Goal: Use online tool/utility: Utilize a website feature to perform a specific function

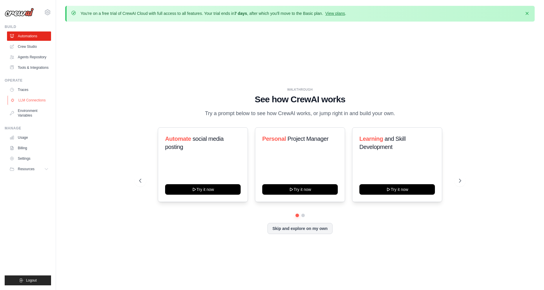
click at [22, 102] on link "LLM Connections" at bounding box center [30, 100] width 44 height 9
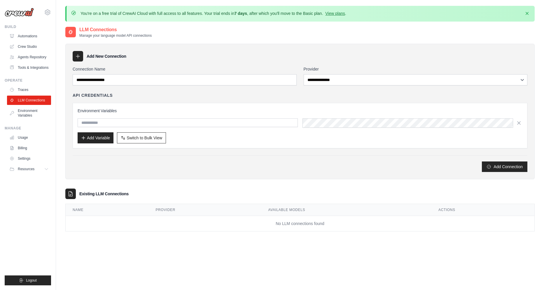
scroll to position [32, 0]
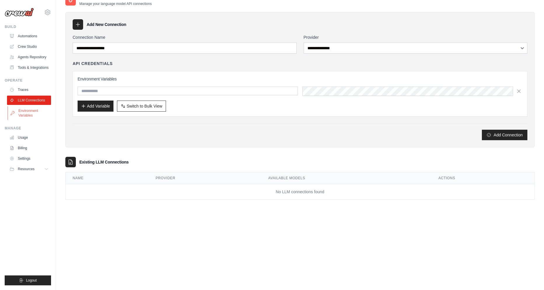
click at [28, 116] on link "Environment Variables" at bounding box center [30, 113] width 44 height 14
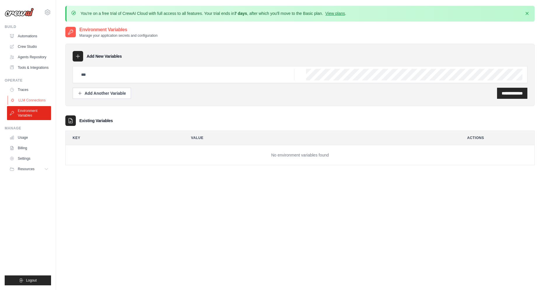
click at [30, 105] on link "LLM Connections" at bounding box center [30, 100] width 44 height 9
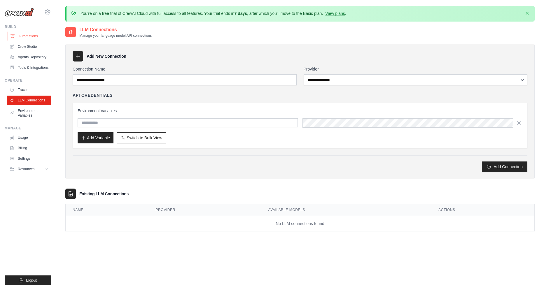
click at [33, 37] on link "Automations" at bounding box center [30, 35] width 44 height 9
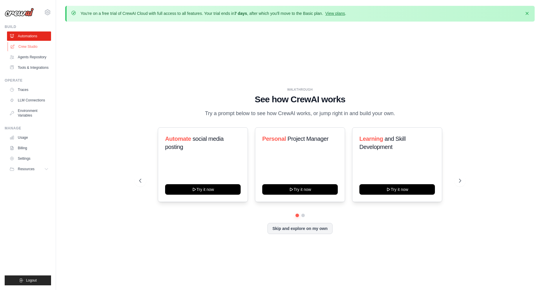
click at [34, 45] on link "Crew Studio" at bounding box center [30, 46] width 44 height 9
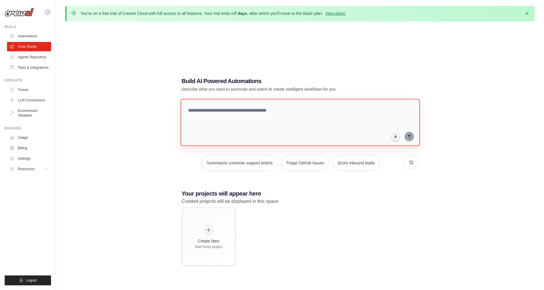
click at [296, 129] on textarea at bounding box center [299, 122] width 239 height 47
